Goal: Navigation & Orientation: Go to known website

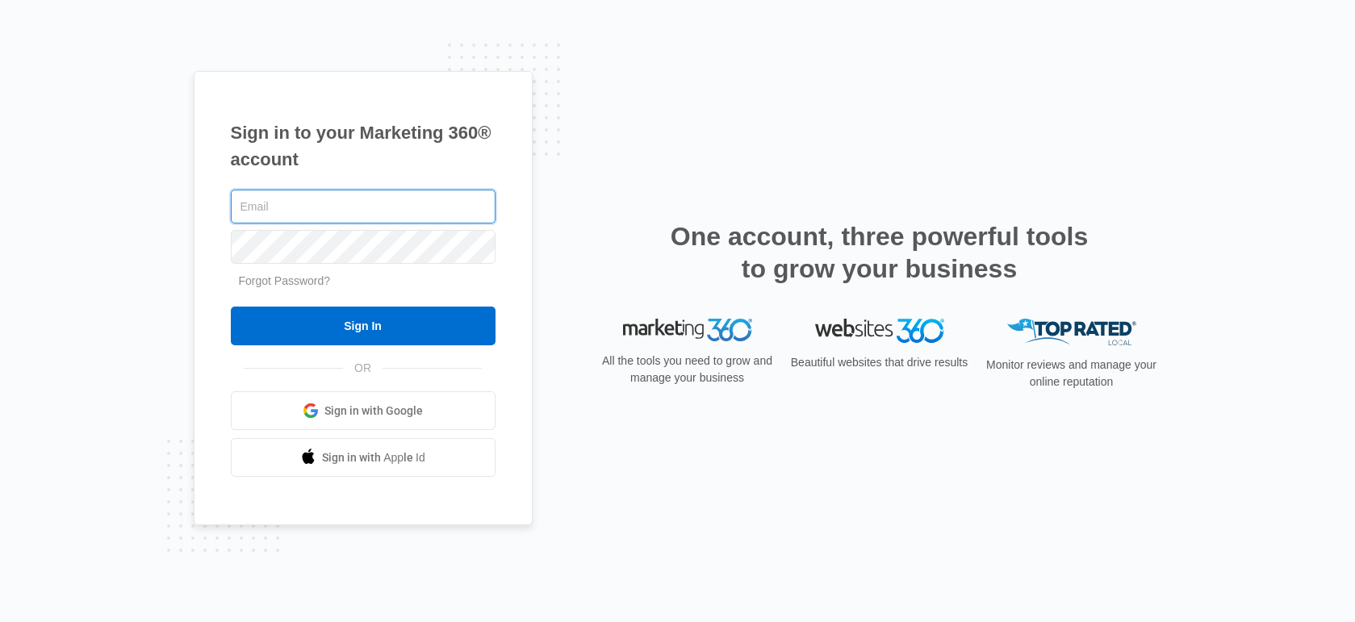
type input "[PERSON_NAME][EMAIL_ADDRESS][PERSON_NAME][DOMAIN_NAME]"
click at [412, 416] on span "Sign in with Google" at bounding box center [373, 411] width 98 height 17
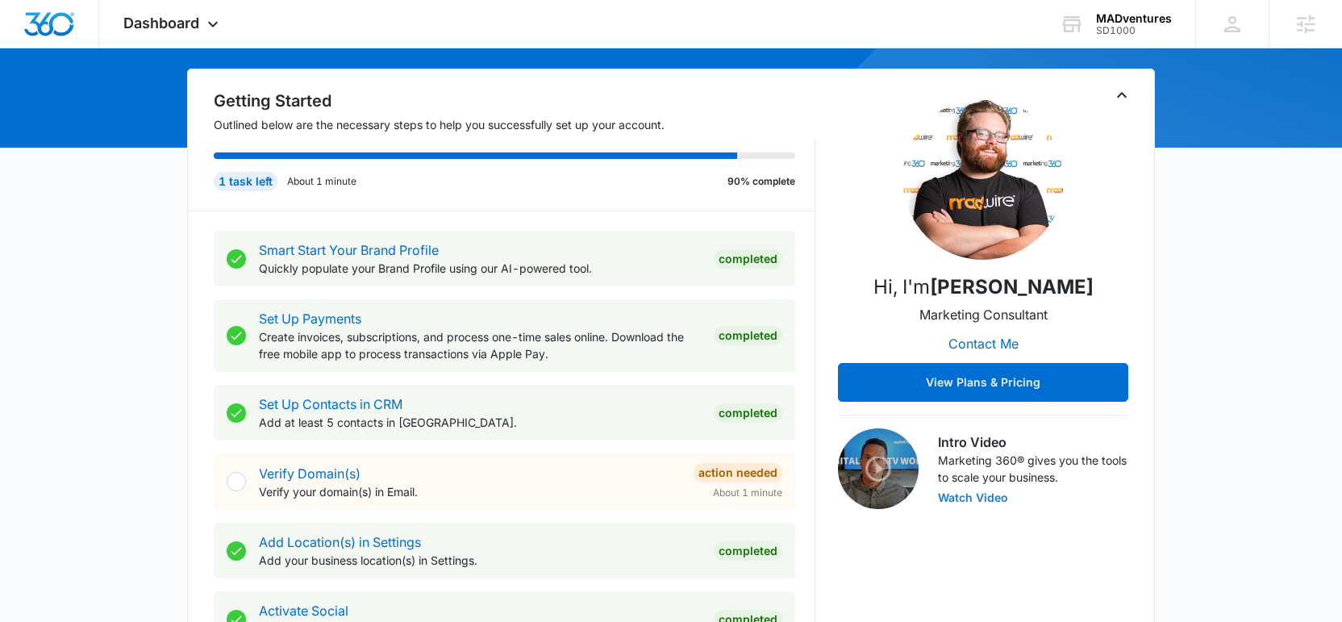
scroll to position [161, 0]
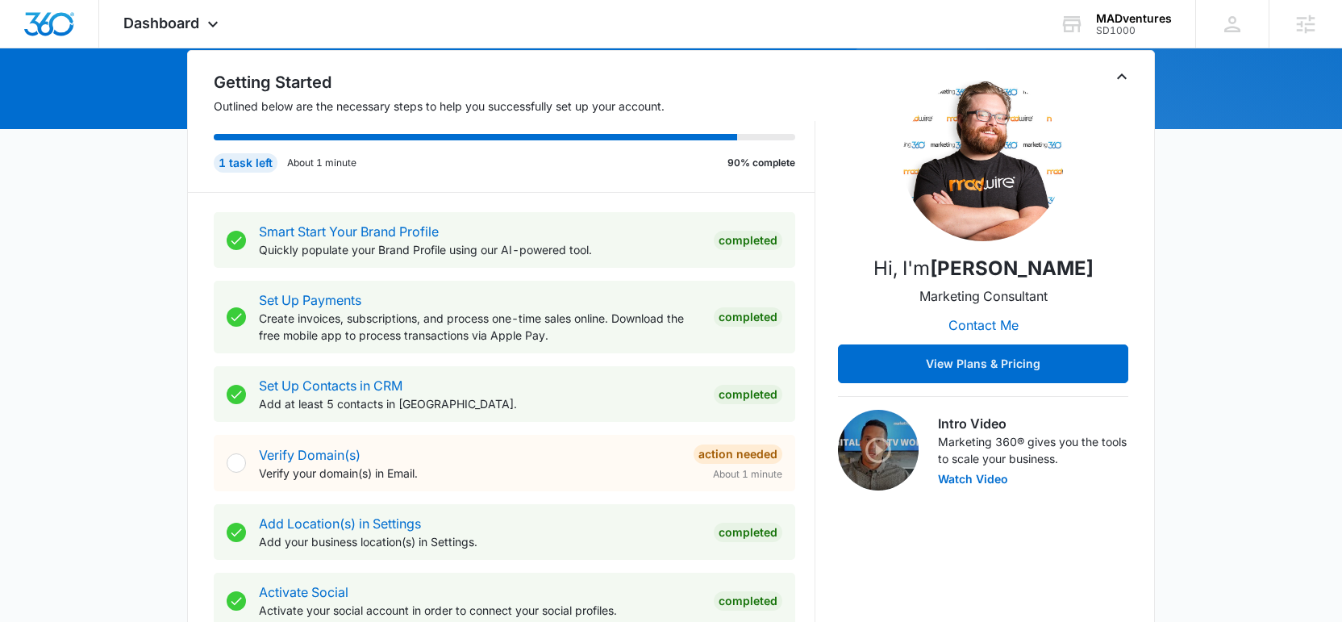
click at [884, 443] on img at bounding box center [878, 450] width 81 height 81
click at [970, 479] on button "Watch Video" at bounding box center [973, 479] width 70 height 11
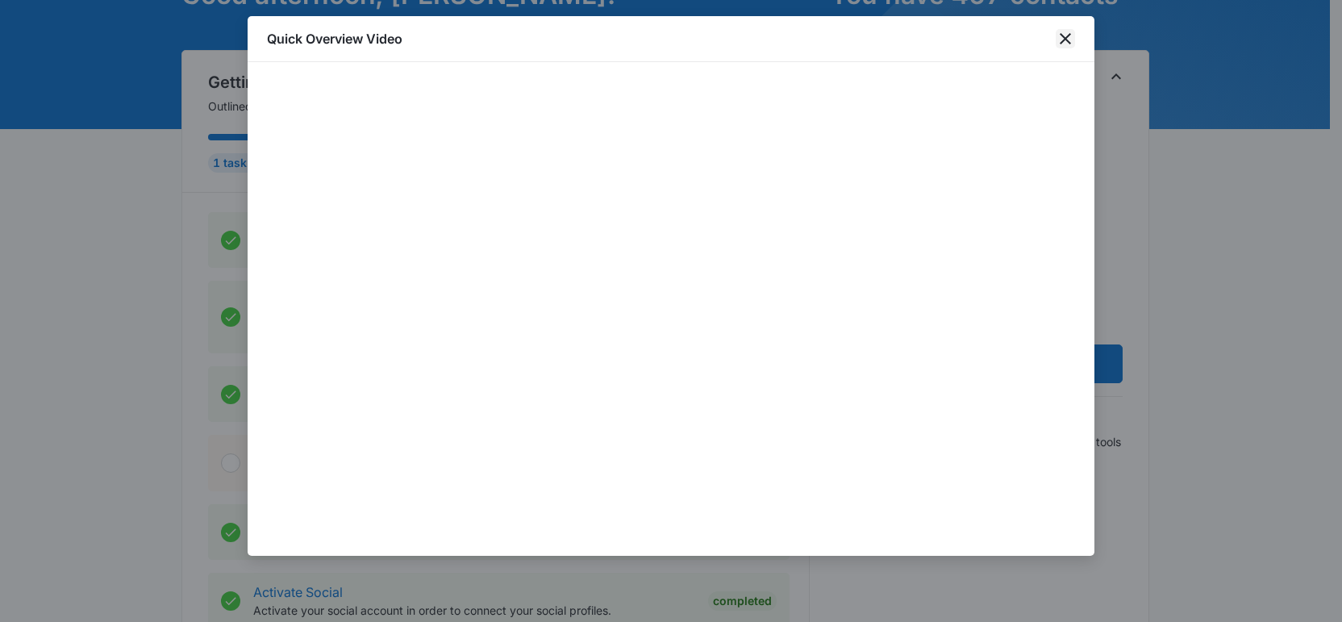
click at [1063, 37] on icon "close" at bounding box center [1065, 38] width 11 height 11
